Goal: Navigation & Orientation: Find specific page/section

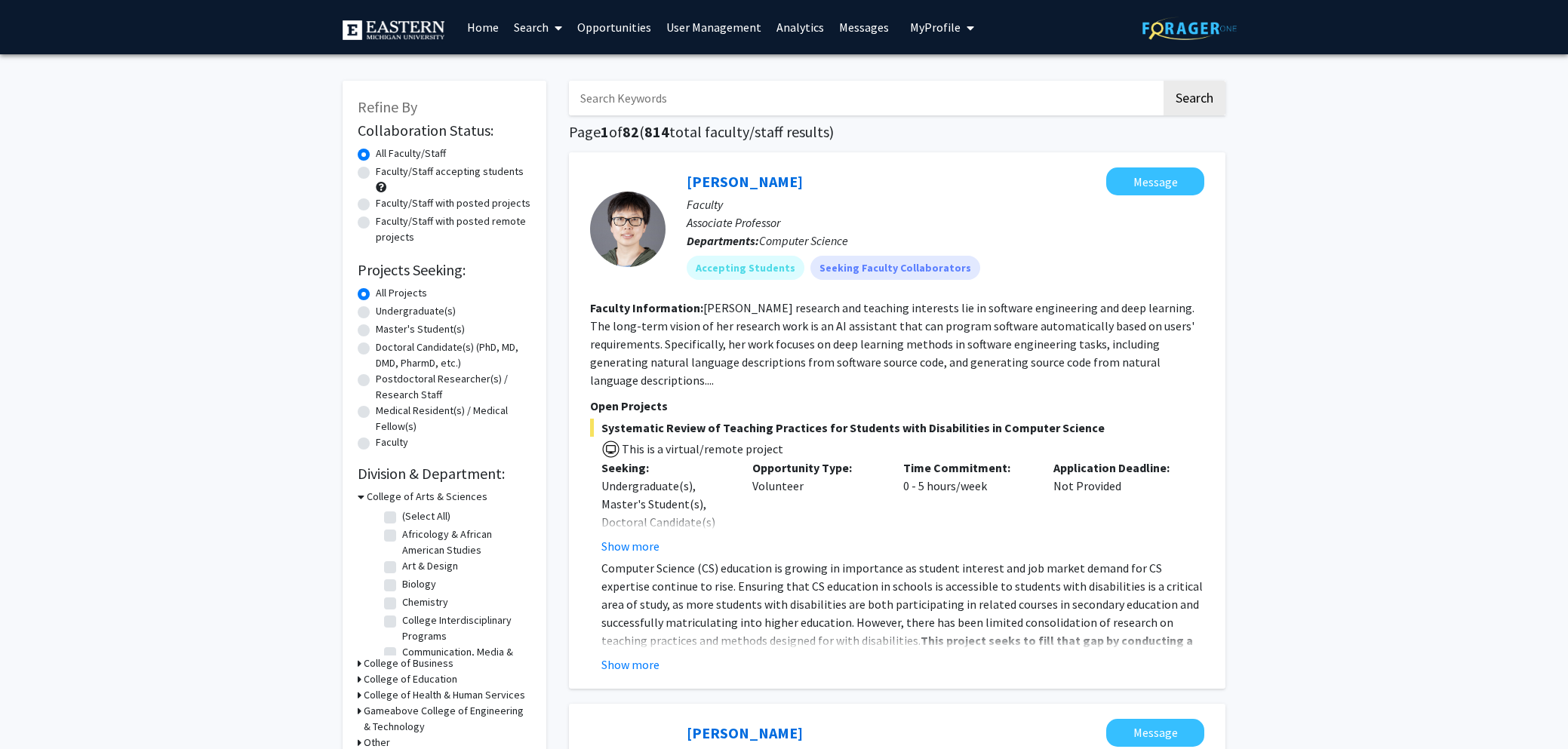
scroll to position [10, 0]
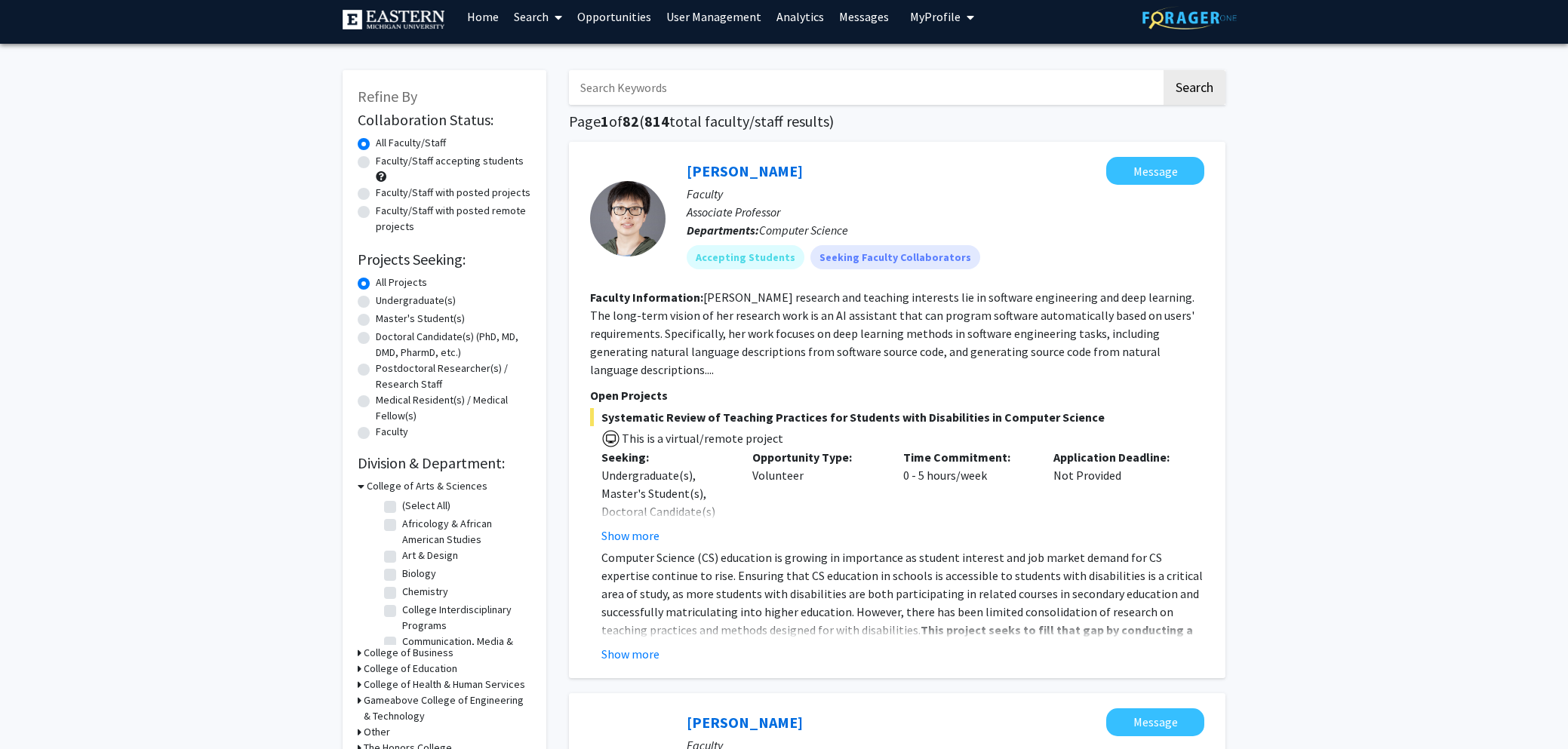
click at [694, 17] on link "User Management" at bounding box center [714, 17] width 110 height 53
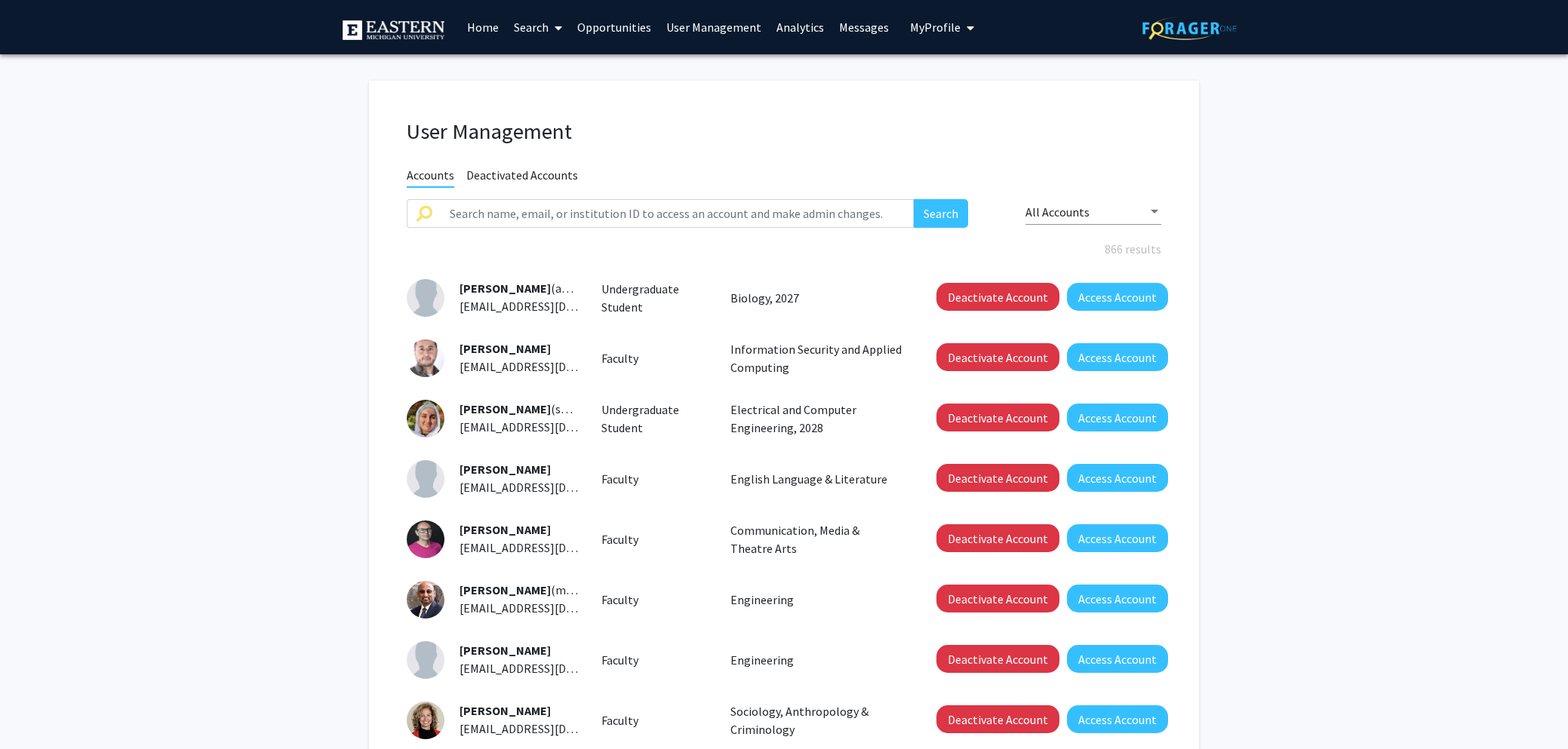
click at [1072, 210] on span "All Accounts" at bounding box center [1057, 212] width 64 height 15
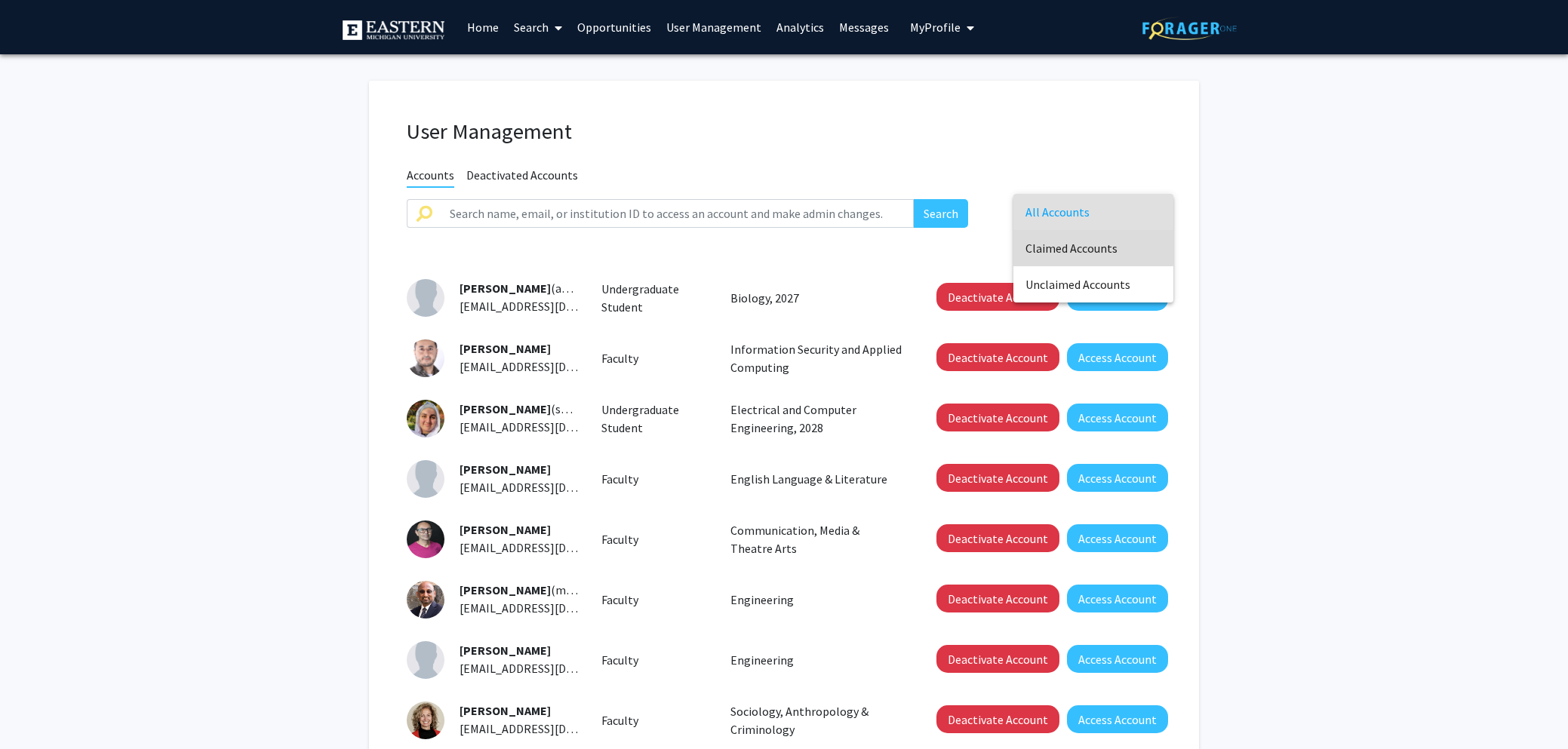
click at [1076, 248] on span "Claimed Accounts" at bounding box center [1093, 248] width 136 height 36
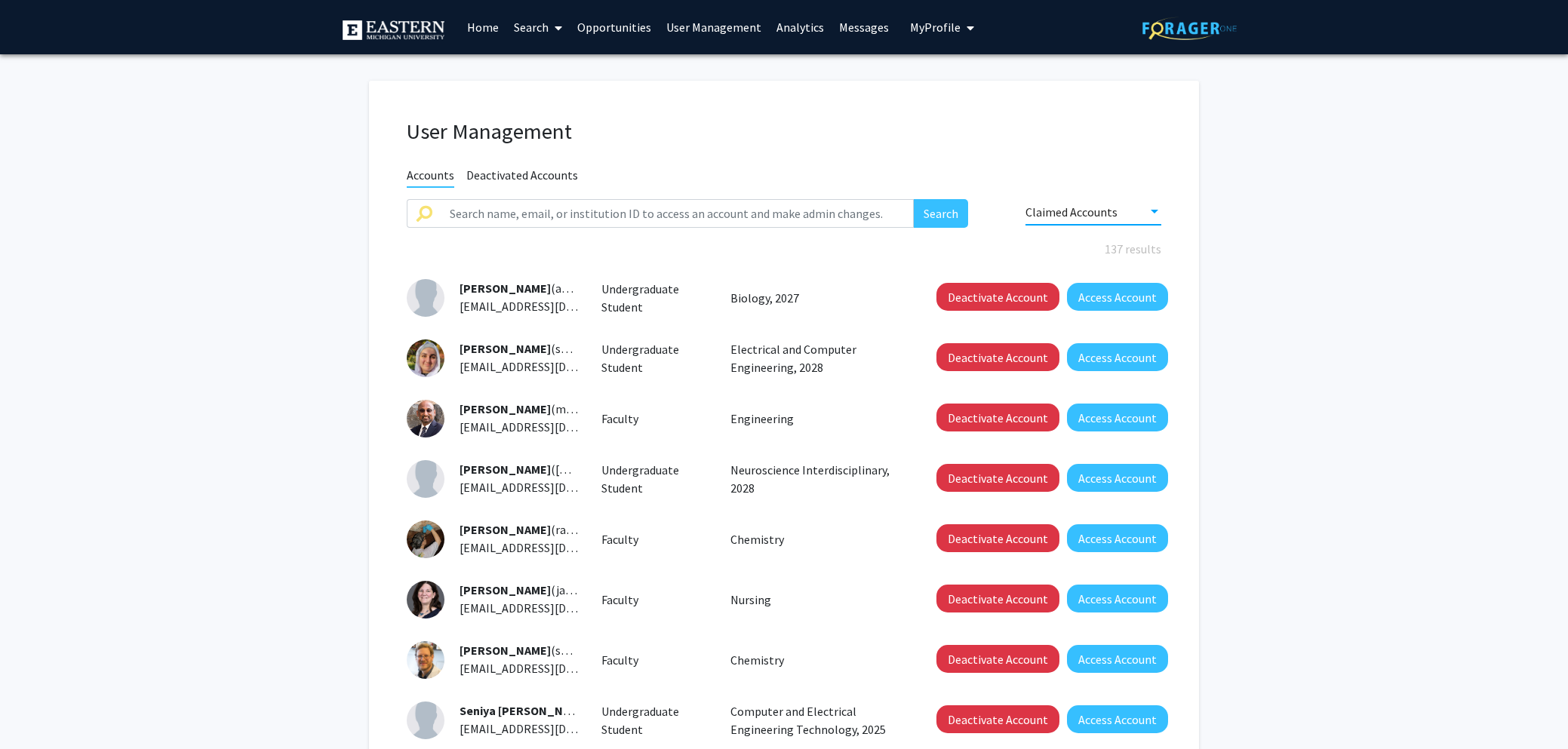
click at [781, 29] on link "Analytics" at bounding box center [799, 27] width 62 height 53
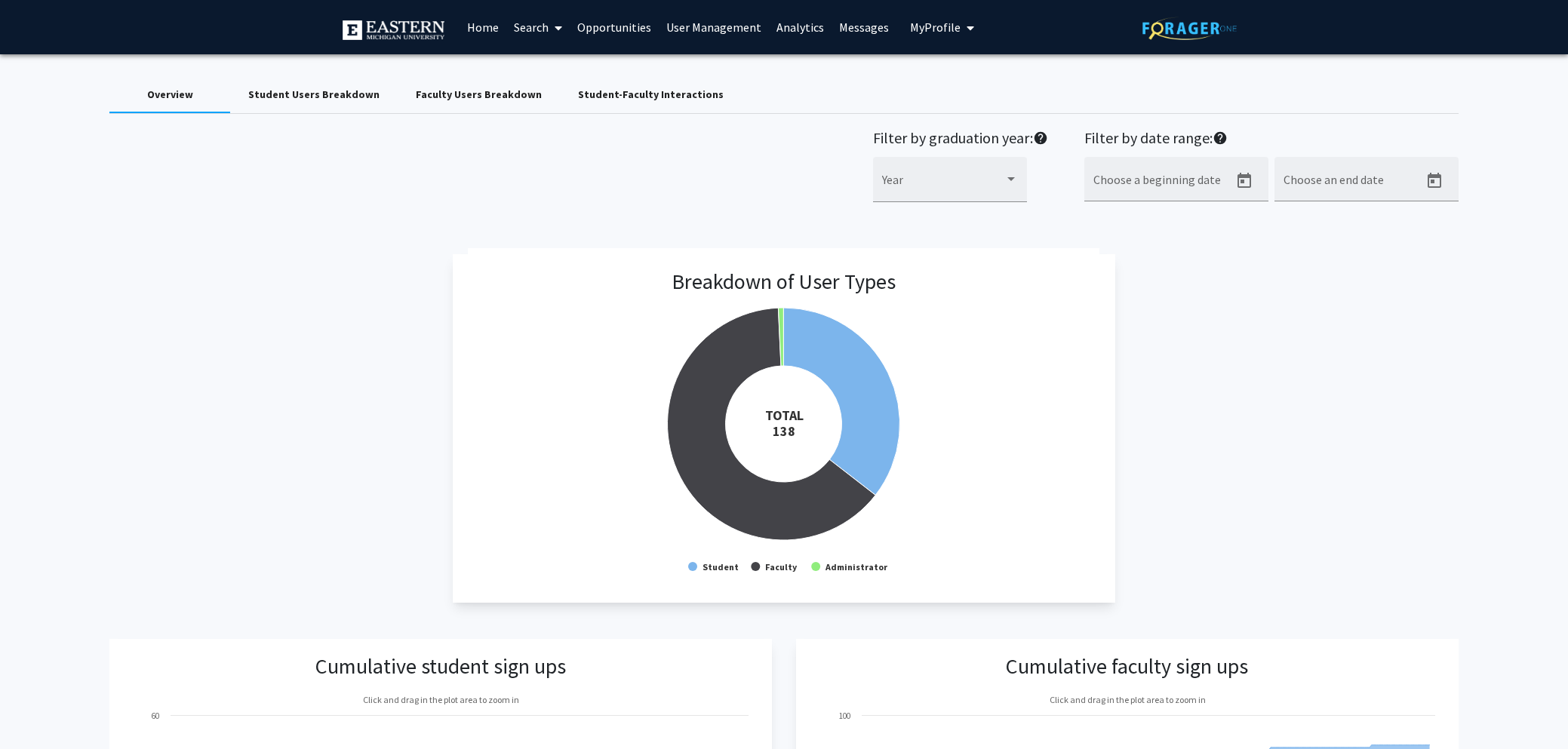
click at [485, 26] on link "Home" at bounding box center [483, 27] width 47 height 53
